Goal: Information Seeking & Learning: Find specific fact

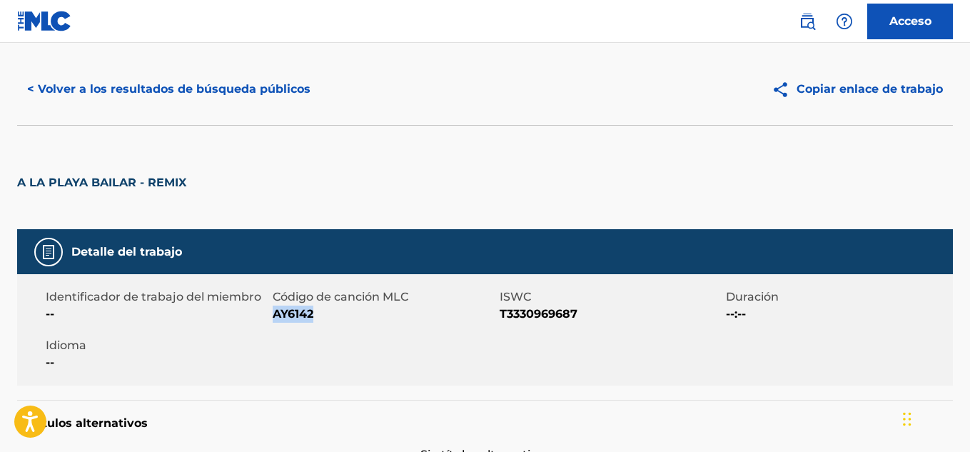
scroll to position [24, 0]
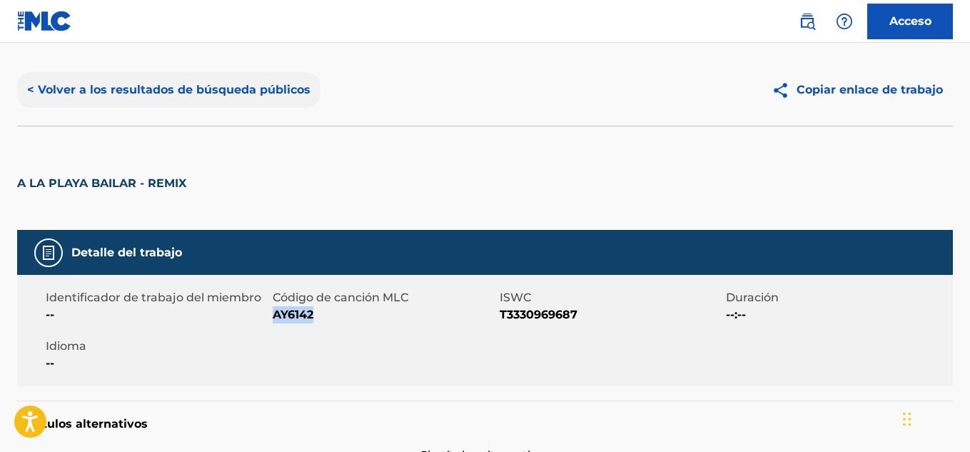
click at [52, 93] on font "< Volver a los resultados de búsqueda públicos" at bounding box center [168, 90] width 283 height 14
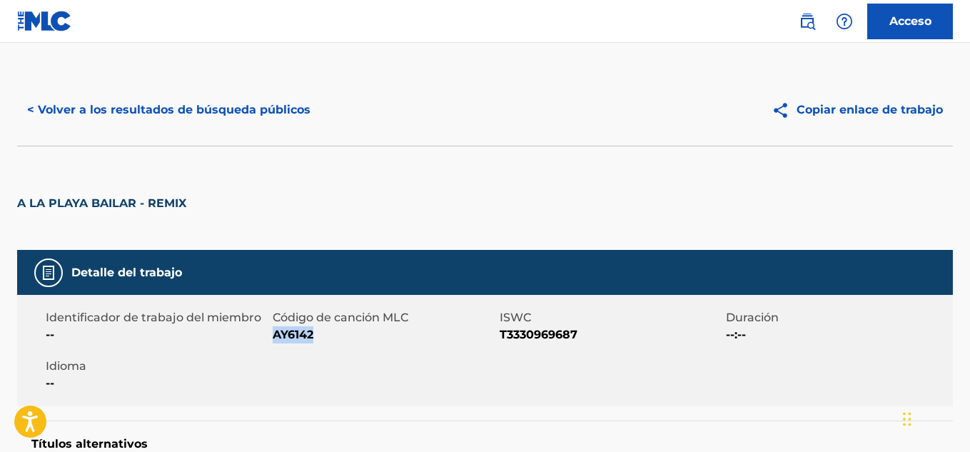
scroll to position [0, 0]
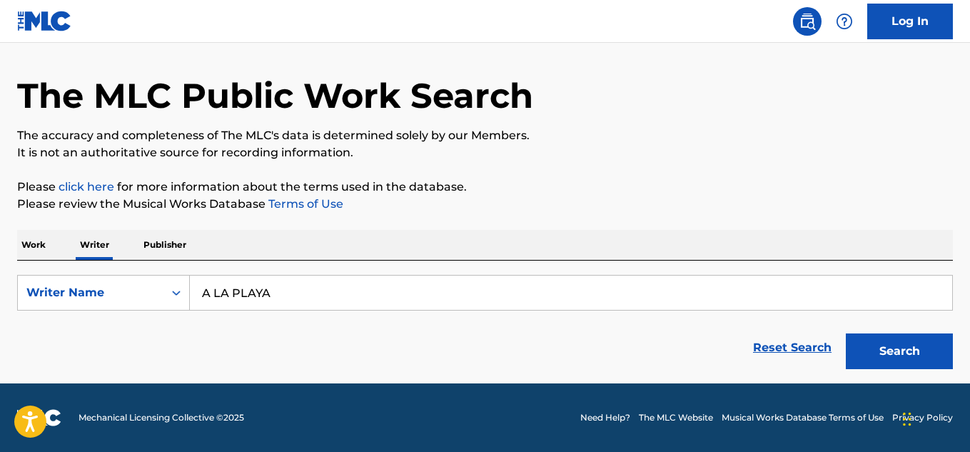
type input "A LA PLAYA"
click at [25, 240] on p "Work" at bounding box center [33, 245] width 33 height 30
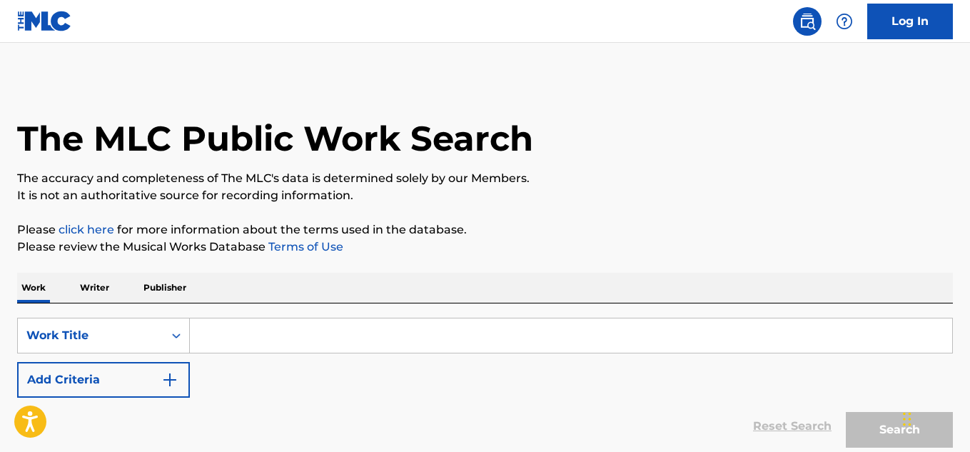
click at [207, 346] on input "Search Form" at bounding box center [571, 335] width 762 height 34
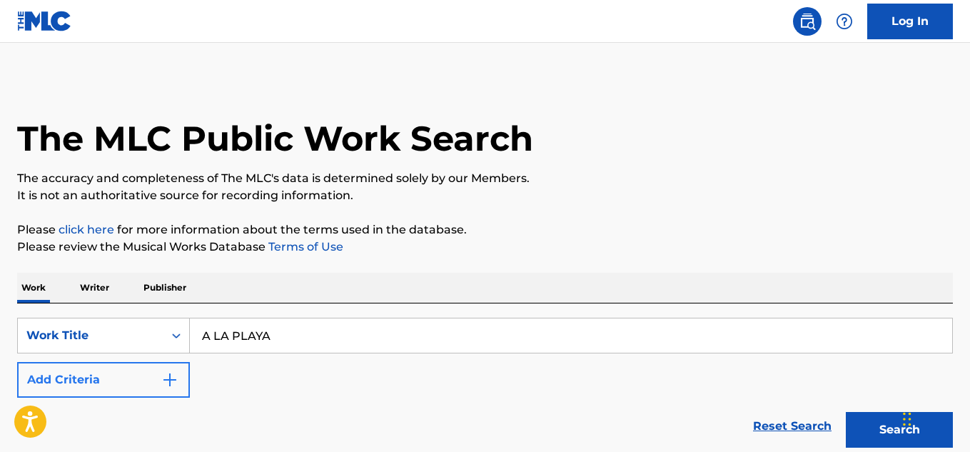
type input "A LA PLAYA"
click at [167, 388] on button "Add Criteria" at bounding box center [103, 380] width 173 height 36
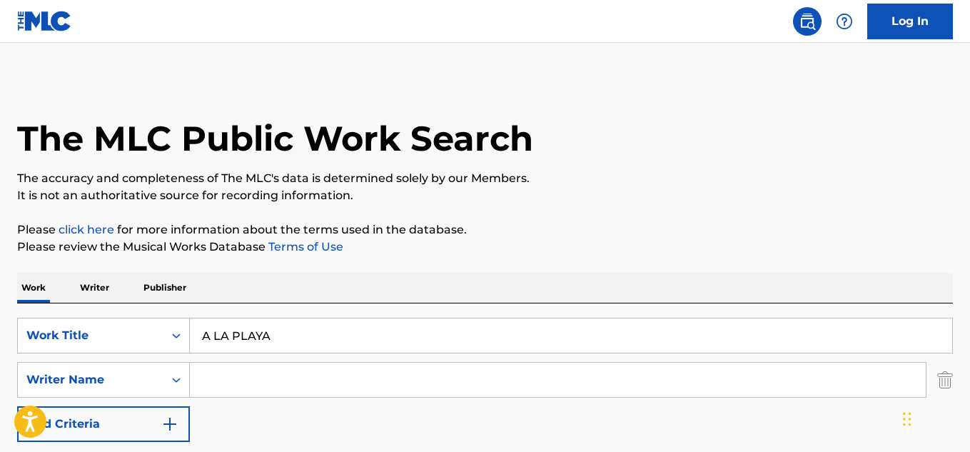
click at [222, 382] on input "Search Form" at bounding box center [558, 380] width 736 height 34
paste input "José Fernando González Portela"
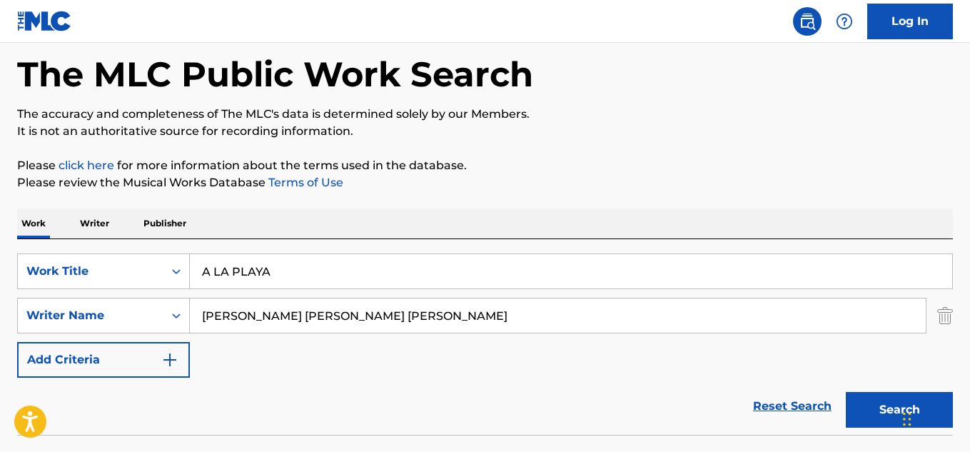
scroll to position [168, 0]
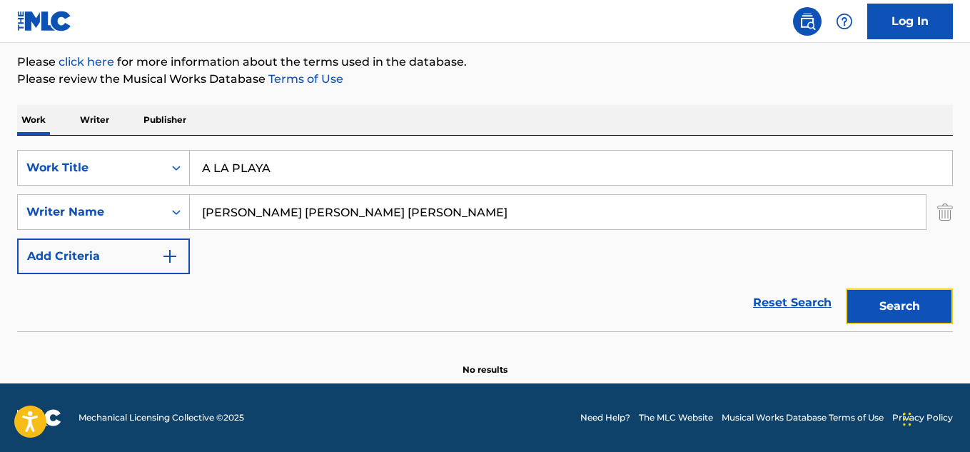
click at [869, 301] on button "Search" at bounding box center [899, 306] width 107 height 36
drag, startPoint x: 232, startPoint y: 212, endPoint x: 288, endPoint y: 215, distance: 56.4
click at [288, 215] on input "José Fernando González Portela" at bounding box center [558, 212] width 736 height 34
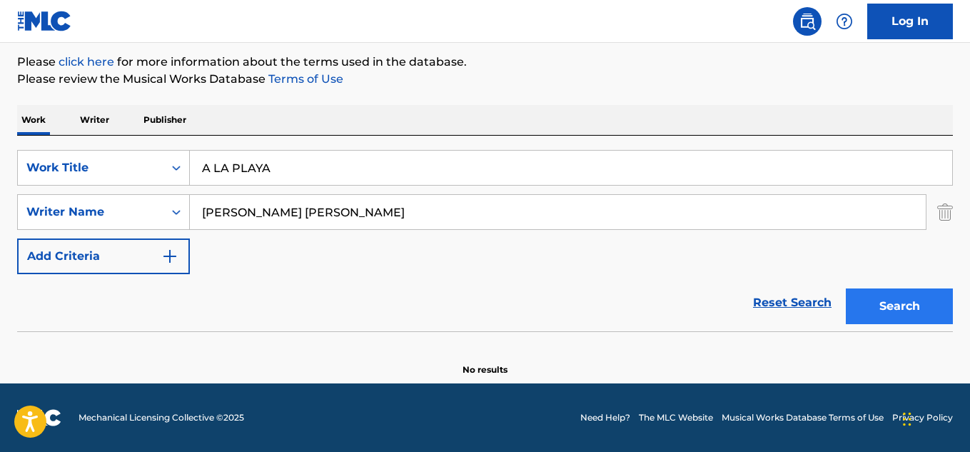
type input "José González Portela"
click at [867, 314] on button "Search" at bounding box center [899, 306] width 107 height 36
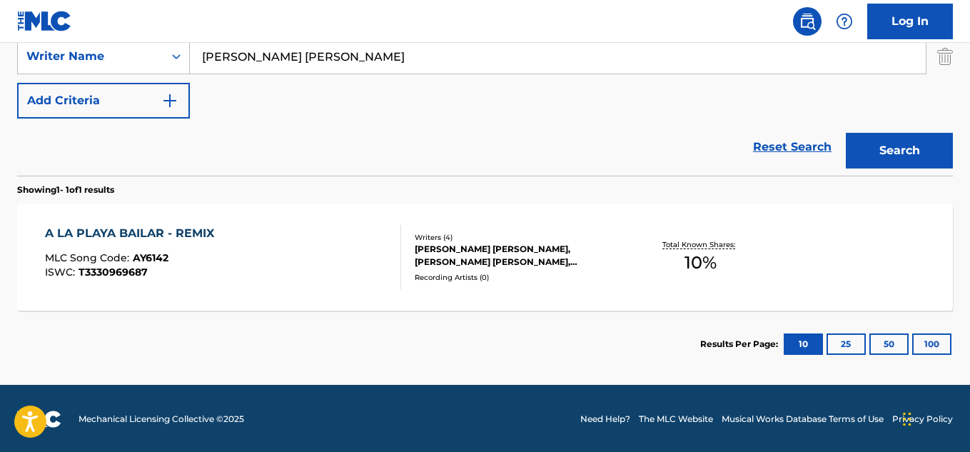
scroll to position [325, 0]
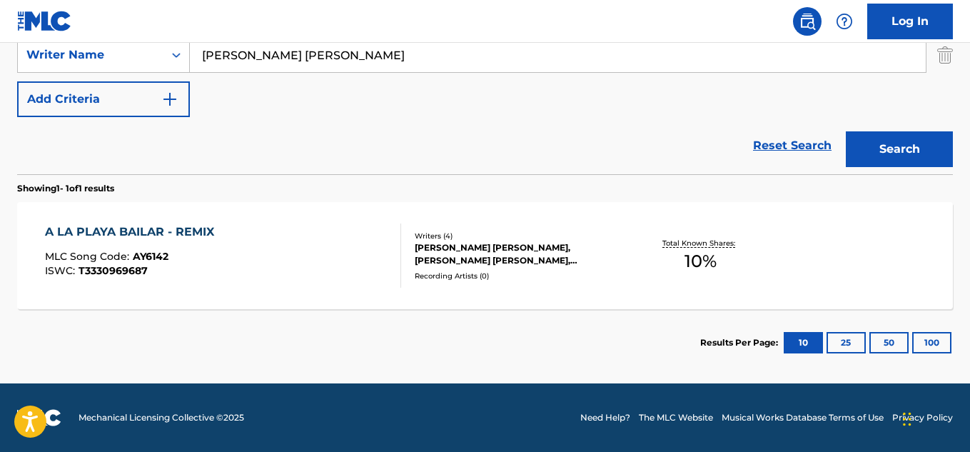
click at [134, 238] on div "A LA PLAYA BAILAR - REMIX" at bounding box center [133, 231] width 176 height 17
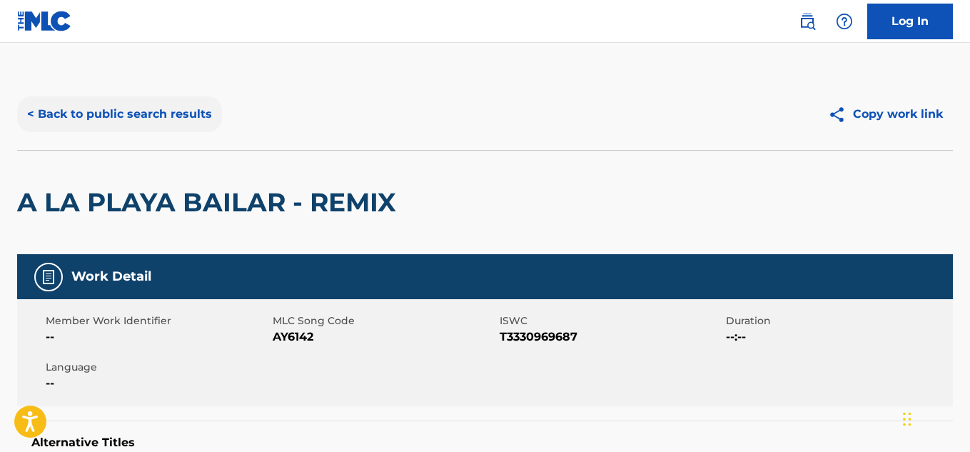
click at [66, 116] on button "< Back to public search results" at bounding box center [119, 114] width 205 height 36
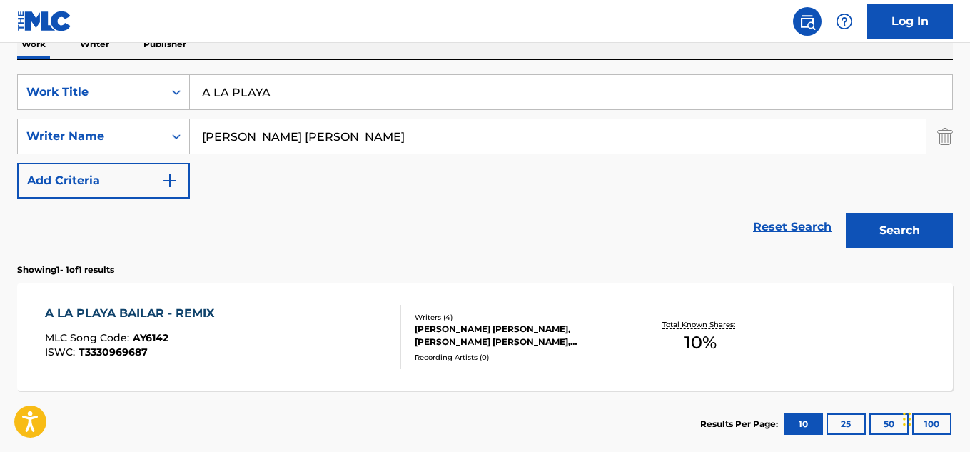
drag, startPoint x: 341, startPoint y: 138, endPoint x: 353, endPoint y: 153, distance: 18.7
click at [353, 153] on input "José González Portela" at bounding box center [558, 136] width 736 height 34
click at [285, 87] on input "A LA PLAYA" at bounding box center [571, 92] width 762 height 34
type input "A LA PLAYA BAILAR"
click at [871, 232] on button "Search" at bounding box center [899, 231] width 107 height 36
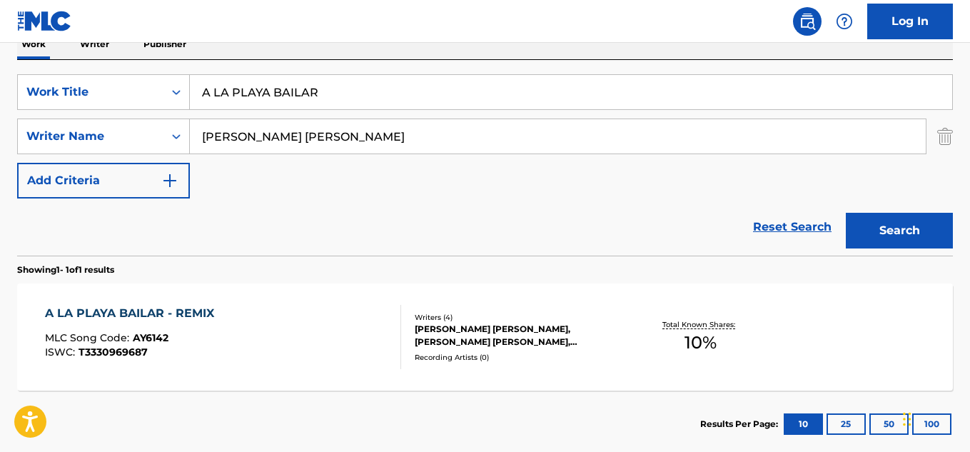
drag, startPoint x: 340, startPoint y: 133, endPoint x: 211, endPoint y: 145, distance: 129.0
click at [199, 151] on input "José González Portela" at bounding box center [558, 136] width 736 height 34
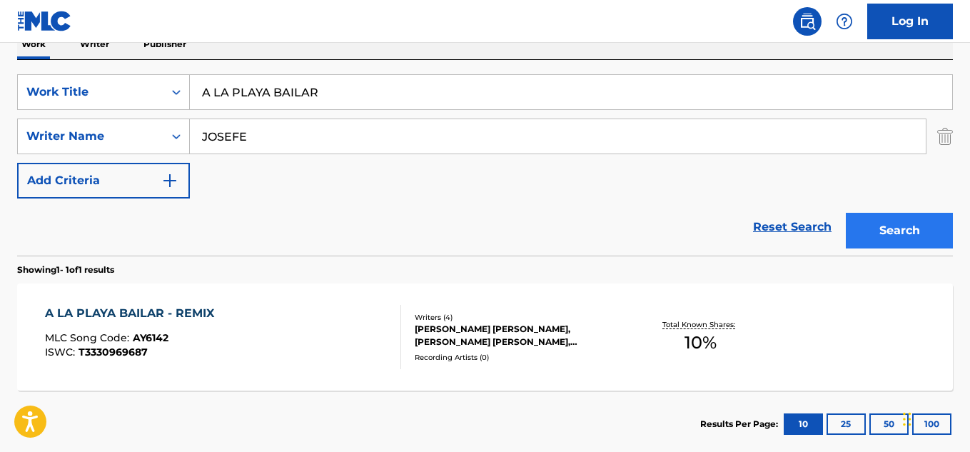
type input "JOSEFE"
click at [869, 224] on button "Search" at bounding box center [899, 231] width 107 height 36
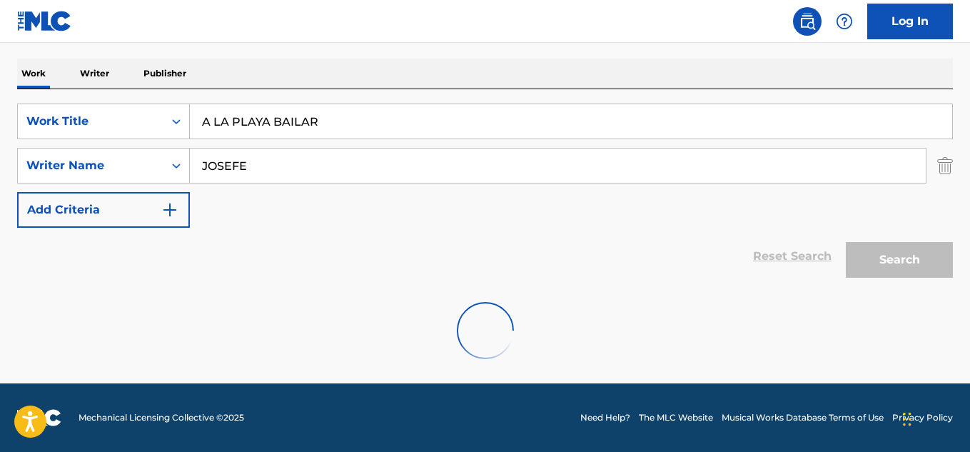
scroll to position [168, 0]
